Goal: Use online tool/utility: Utilize a website feature to perform a specific function

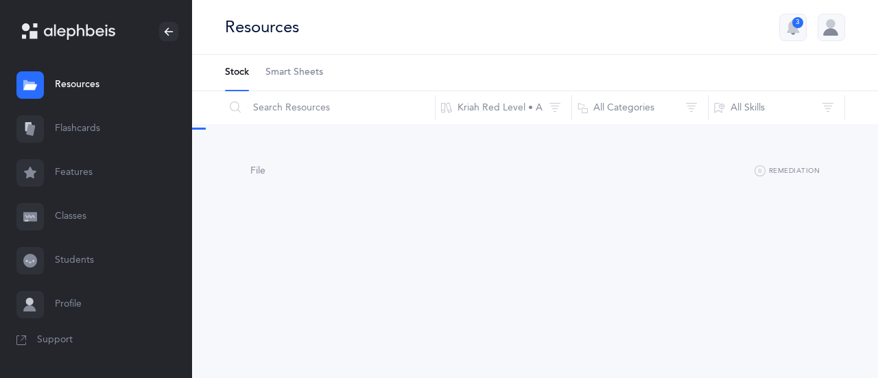
click at [97, 134] on link "Flashcards" at bounding box center [96, 129] width 192 height 44
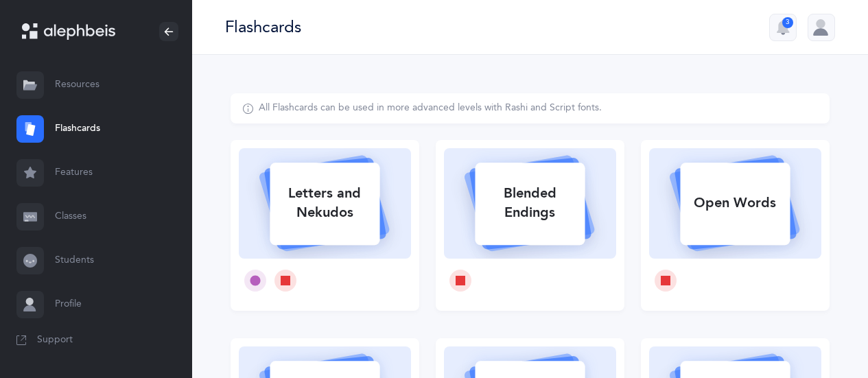
click at [397, 232] on icon at bounding box center [324, 201] width 163 height 115
select select
select select "single"
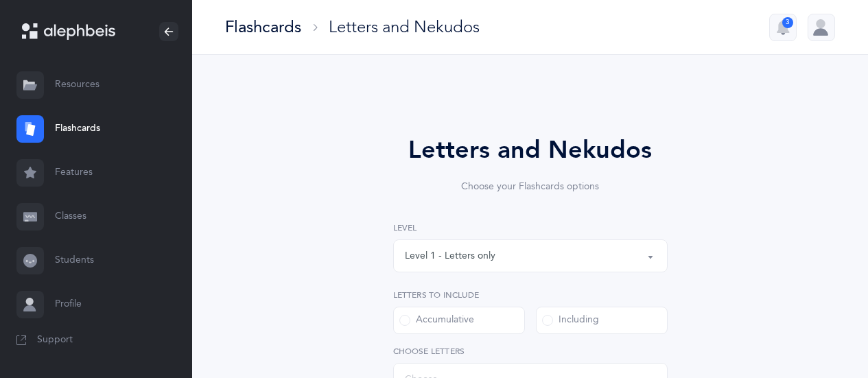
select select "27"
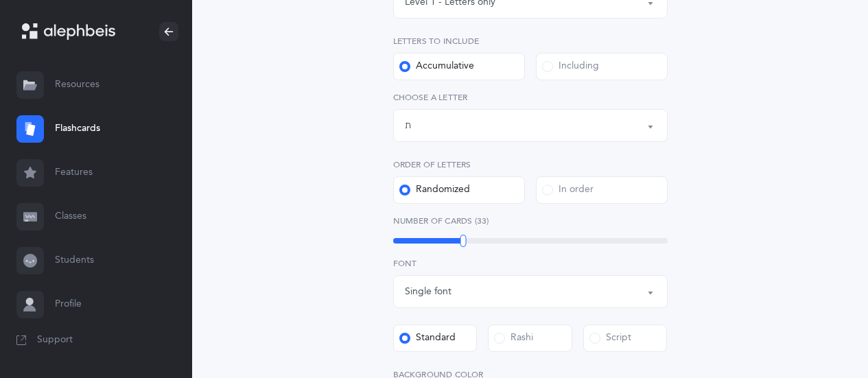
scroll to position [259, 0]
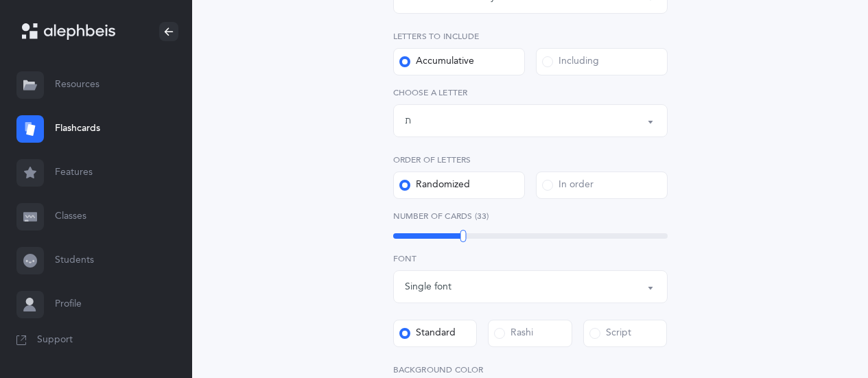
click at [541, 126] on div "Letters up until: ת" at bounding box center [530, 120] width 251 height 23
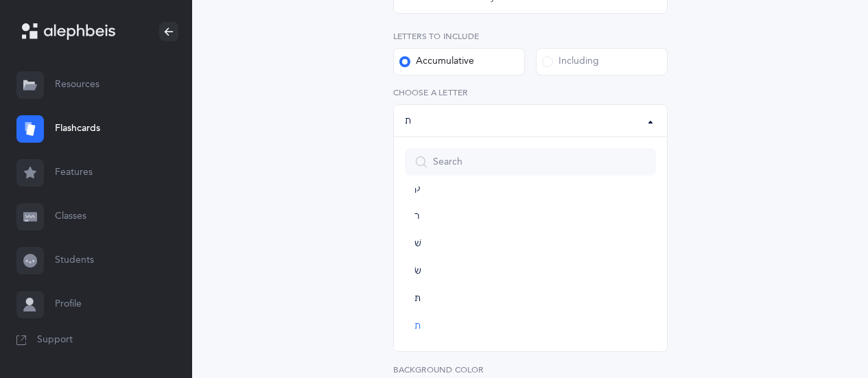
click at [605, 65] on label "Including" at bounding box center [602, 61] width 132 height 27
click at [0, 0] on input "Including" at bounding box center [0, 0] width 0 height 0
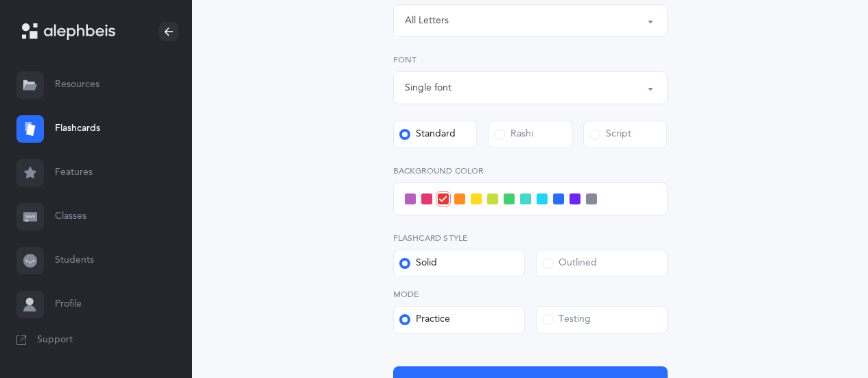
scroll to position [361, 0]
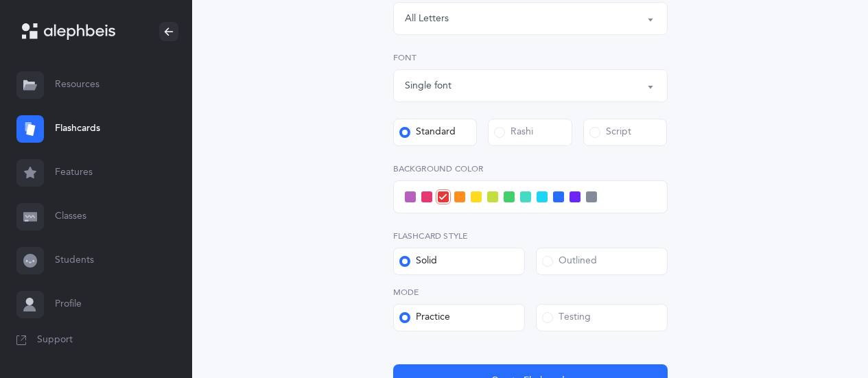
click at [631, 27] on div "Letters: All Letters" at bounding box center [530, 18] width 251 height 23
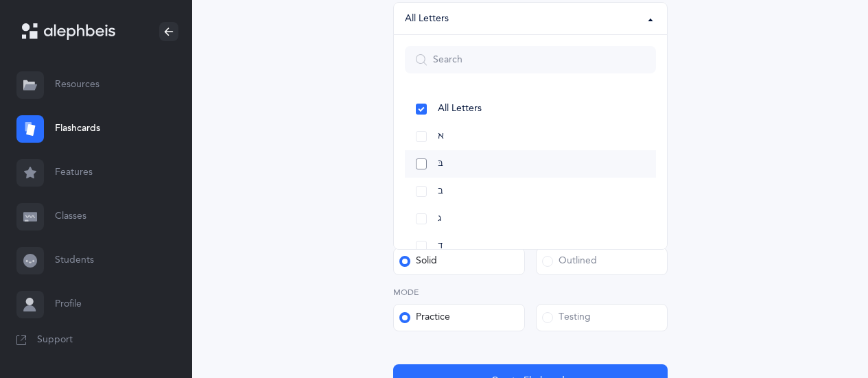
click at [419, 163] on link "בּ" at bounding box center [530, 163] width 251 height 27
select select "81"
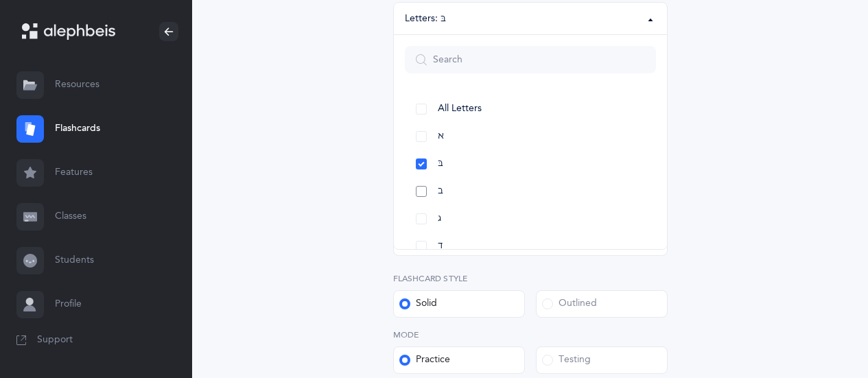
click at [425, 192] on link "ב" at bounding box center [530, 191] width 251 height 27
click at [425, 145] on link "כּ" at bounding box center [530, 147] width 251 height 27
click at [727, 86] on div "Letters and Nekudos Choose your Flashcards options Level 1 - Letters only Level…" at bounding box center [530, 113] width 599 height 762
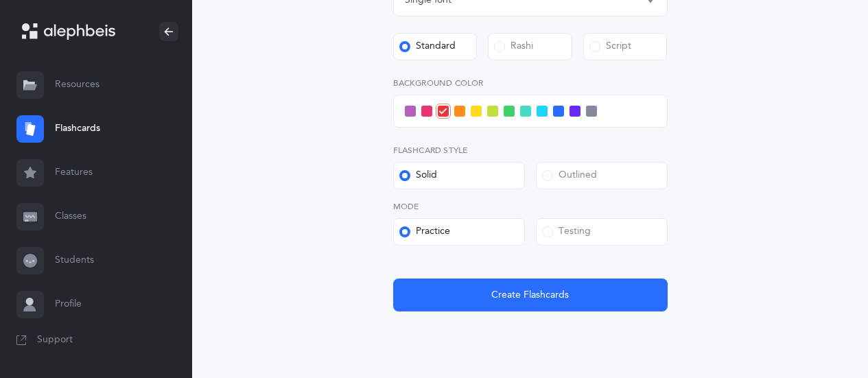
scroll to position [491, 0]
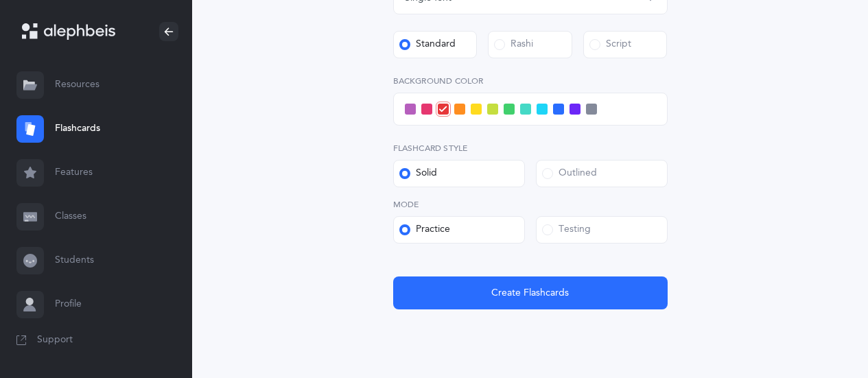
click at [613, 237] on label "Testing" at bounding box center [602, 229] width 132 height 27
click at [0, 0] on input "Testing" at bounding box center [0, 0] width 0 height 0
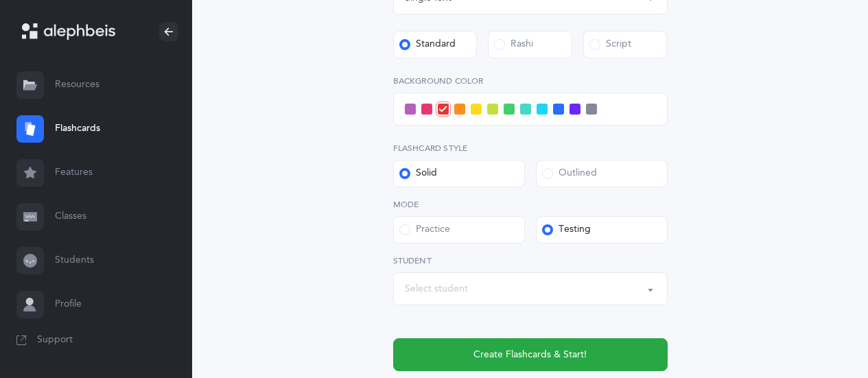
click at [564, 288] on div "Select student" at bounding box center [530, 288] width 251 height 23
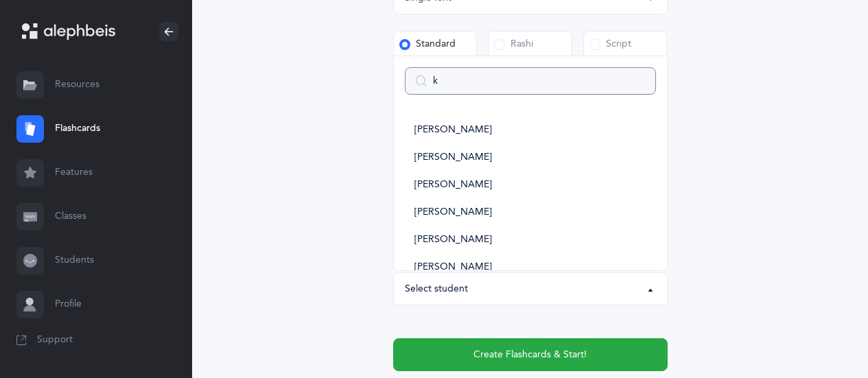
type input "kb"
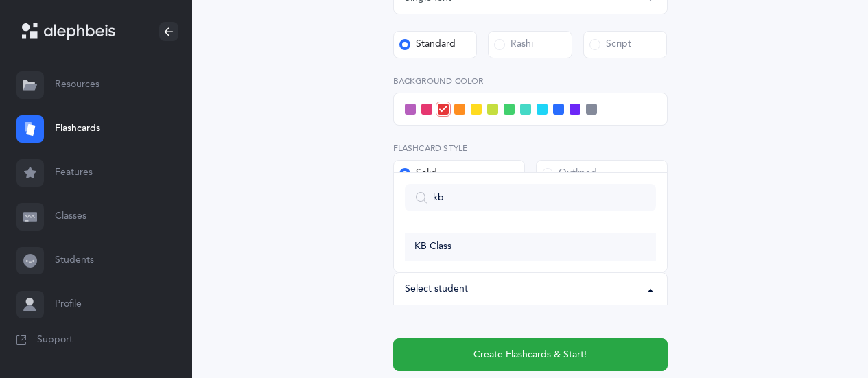
click at [537, 253] on link "KB Class" at bounding box center [530, 246] width 251 height 27
select select "14639"
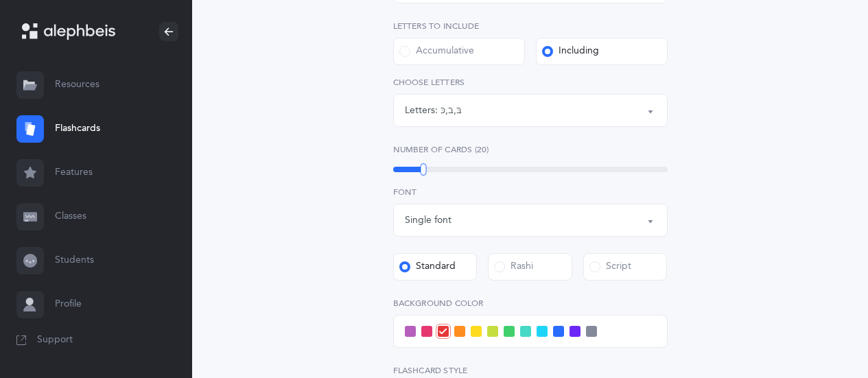
scroll to position [266, 0]
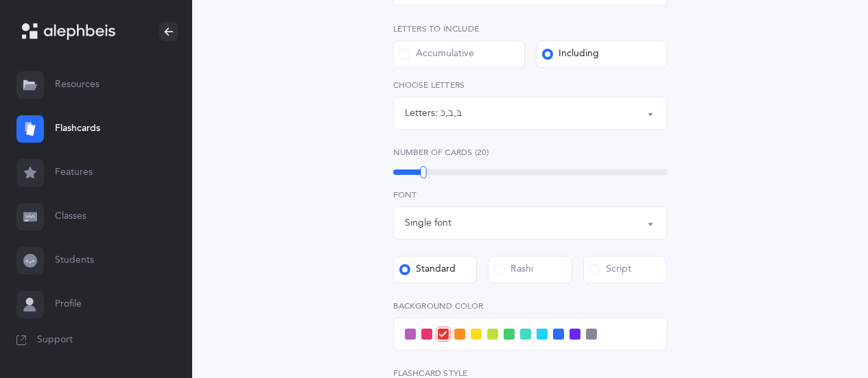
click at [543, 333] on span at bounding box center [542, 334] width 11 height 11
click at [0, 0] on input "checkbox" at bounding box center [0, 0] width 0 height 0
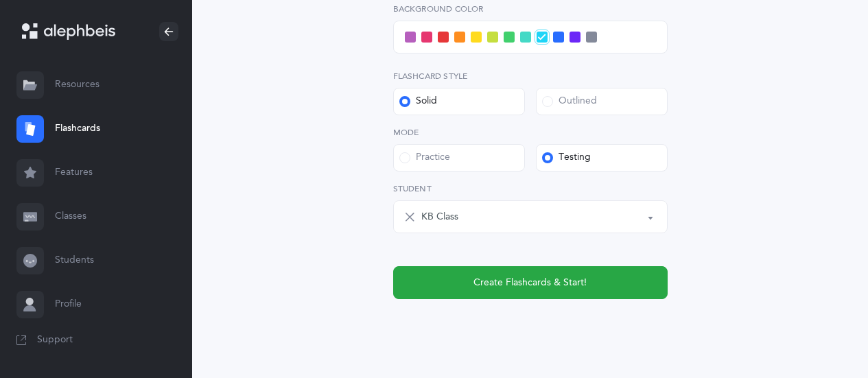
scroll to position [564, 0]
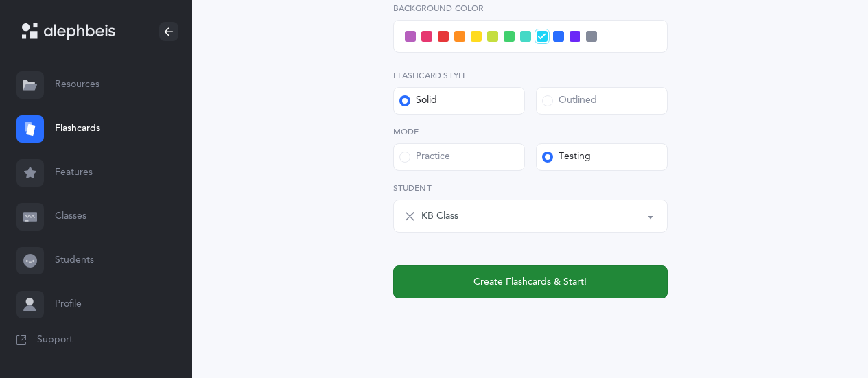
click at [635, 281] on button "Create Flashcards & Start!" at bounding box center [530, 282] width 274 height 33
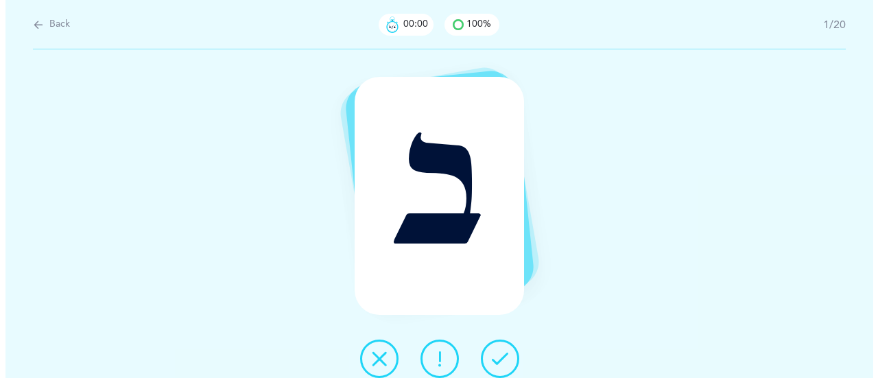
scroll to position [0, 0]
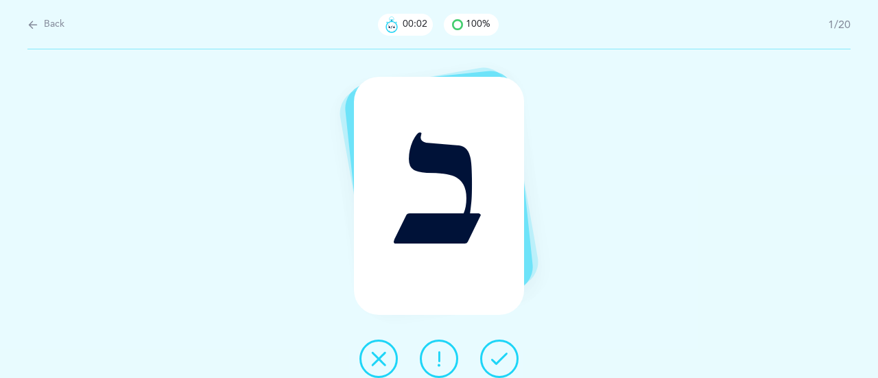
click at [508, 355] on button at bounding box center [499, 359] width 38 height 38
click at [506, 355] on icon at bounding box center [499, 359] width 16 height 16
click at [508, 349] on button at bounding box center [499, 359] width 38 height 38
click at [511, 362] on button at bounding box center [499, 359] width 38 height 38
click at [502, 351] on icon at bounding box center [499, 359] width 16 height 16
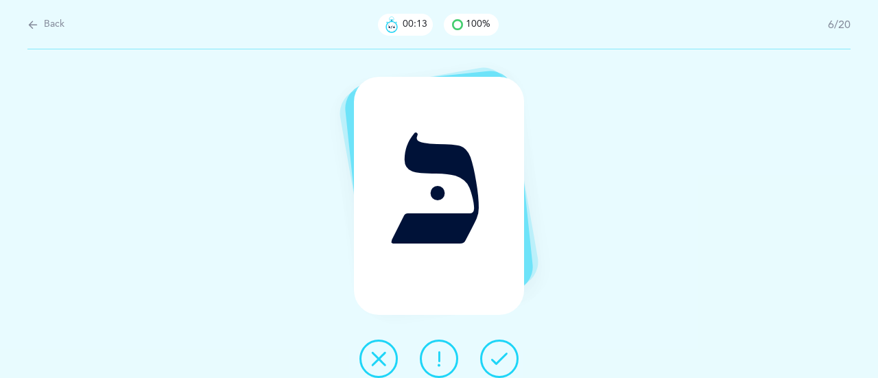
click at [506, 353] on icon at bounding box center [499, 359] width 16 height 16
click at [385, 356] on icon at bounding box center [379, 359] width 16 height 16
click at [513, 362] on button at bounding box center [499, 359] width 38 height 38
click at [514, 355] on button at bounding box center [499, 359] width 38 height 38
click at [502, 364] on icon at bounding box center [499, 359] width 16 height 16
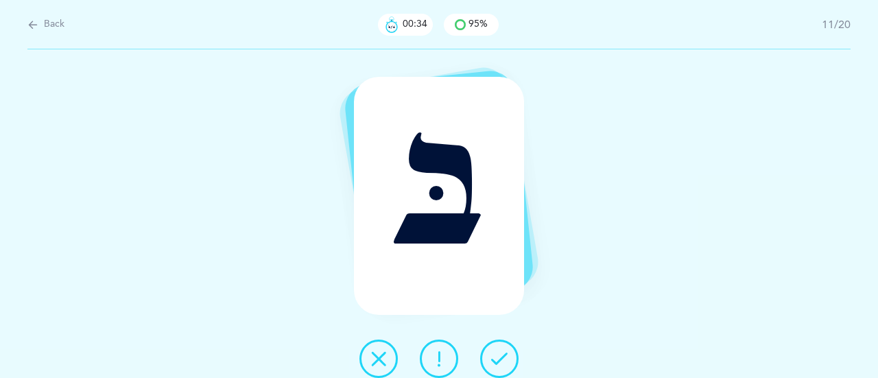
click at [503, 366] on icon at bounding box center [499, 359] width 16 height 16
click at [502, 361] on icon at bounding box center [499, 359] width 16 height 16
click at [390, 367] on button at bounding box center [379, 359] width 38 height 38
click at [514, 351] on button at bounding box center [499, 359] width 38 height 38
click at [514, 354] on button at bounding box center [499, 359] width 38 height 38
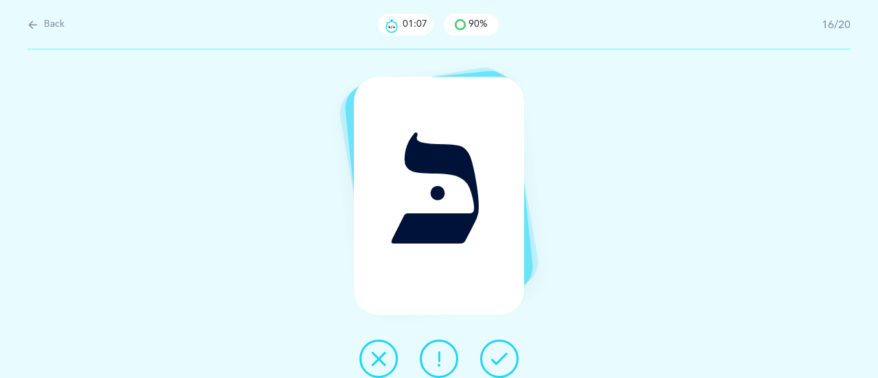
click at [508, 358] on button at bounding box center [499, 359] width 38 height 38
click at [501, 363] on icon at bounding box center [499, 359] width 16 height 16
click at [500, 362] on icon at bounding box center [499, 359] width 16 height 16
click at [500, 366] on icon at bounding box center [499, 359] width 16 height 16
click at [501, 365] on icon at bounding box center [499, 359] width 16 height 16
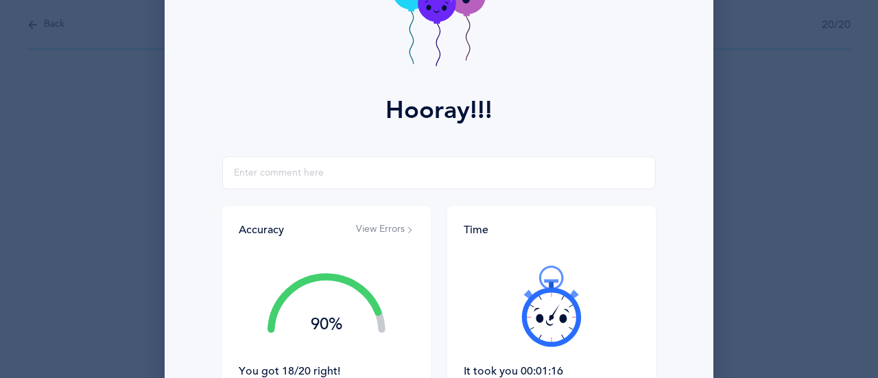
scroll to position [113, 0]
click at [497, 320] on div at bounding box center [552, 305] width 176 height 115
click at [550, 318] on icon at bounding box center [552, 316] width 5 height 5
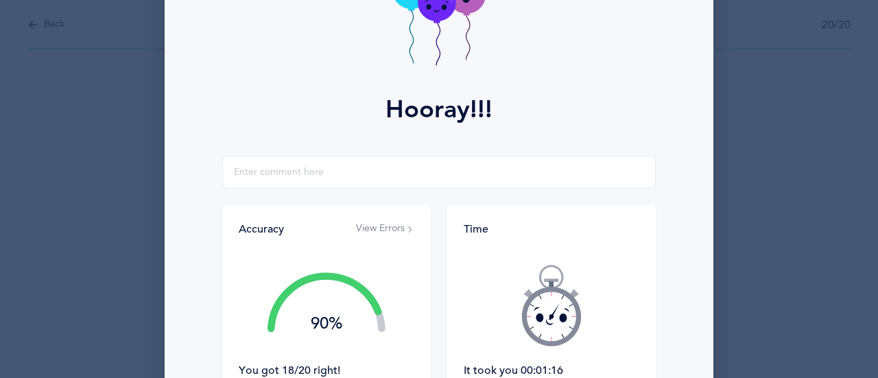
click at [537, 325] on icon at bounding box center [552, 305] width 82 height 82
click at [541, 323] on icon at bounding box center [552, 305] width 82 height 82
click at [541, 329] on icon at bounding box center [552, 305] width 82 height 82
click at [537, 327] on icon at bounding box center [552, 305] width 82 height 82
click at [520, 346] on icon at bounding box center [552, 305] width 82 height 82
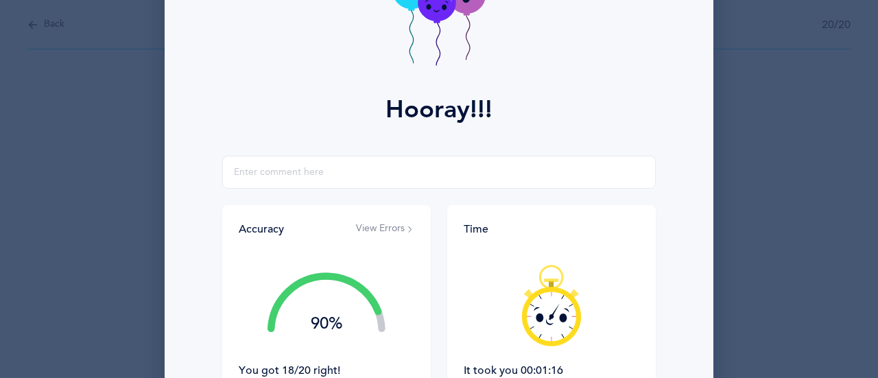
click at [537, 318] on div at bounding box center [552, 305] width 176 height 115
click at [539, 327] on icon at bounding box center [552, 305] width 82 height 82
click at [548, 326] on icon at bounding box center [552, 305] width 82 height 82
click at [536, 320] on icon at bounding box center [540, 318] width 8 height 9
